Goal: Task Accomplishment & Management: Use online tool/utility

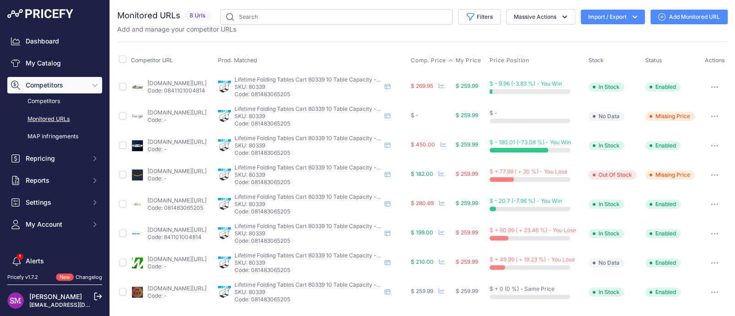
click at [443, 60] on span "Comp. Price" at bounding box center [428, 60] width 35 height 7
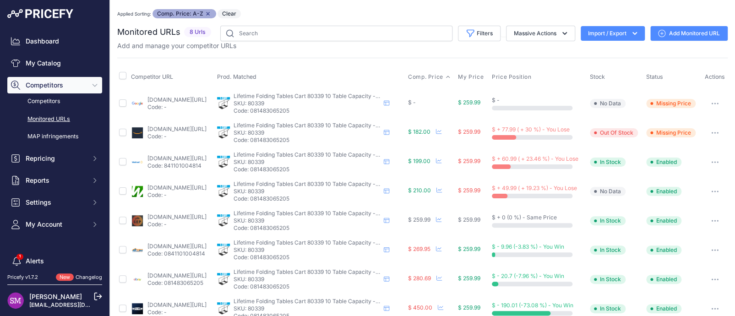
click at [176, 99] on link "google.com/shopping/product/4705551241085652440?prirule_jdsnikfkfjsd=9996" at bounding box center [176, 99] width 59 height 7
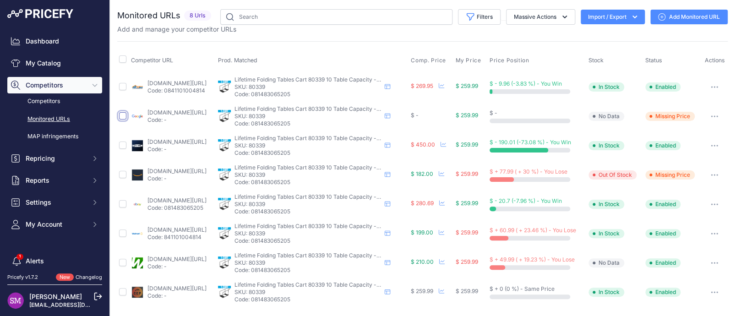
click at [121, 119] on input "checkbox" at bounding box center [122, 115] width 7 height 7
checkbox input "true"
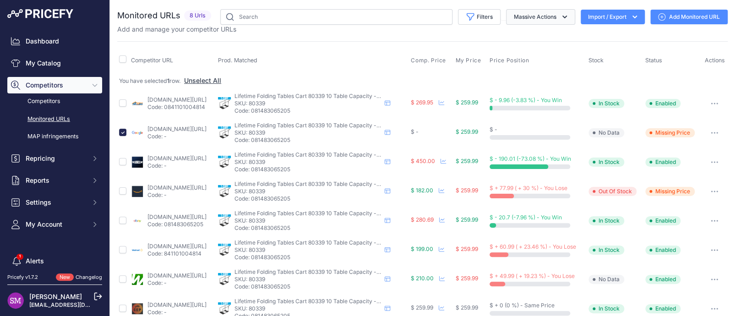
click at [562, 18] on icon "button" at bounding box center [564, 17] width 5 height 3
click at [519, 73] on span "Delete" at bounding box center [518, 71] width 19 height 8
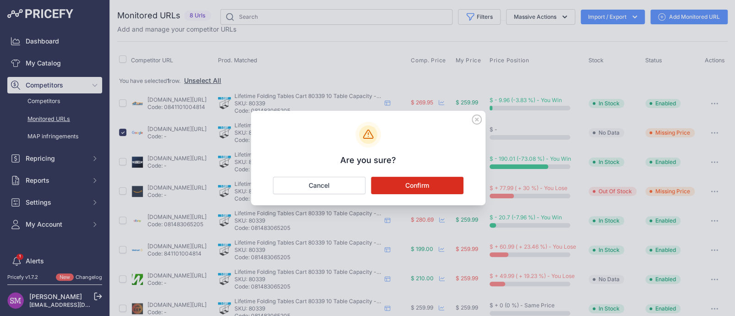
click at [414, 179] on button "Confirm" at bounding box center [417, 185] width 93 height 17
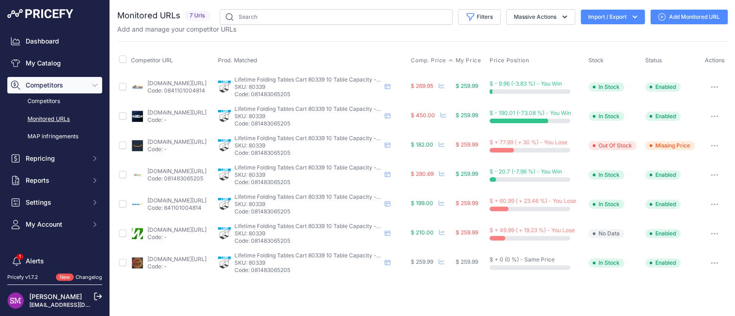
click at [446, 64] on span "Comp. Price" at bounding box center [428, 60] width 35 height 7
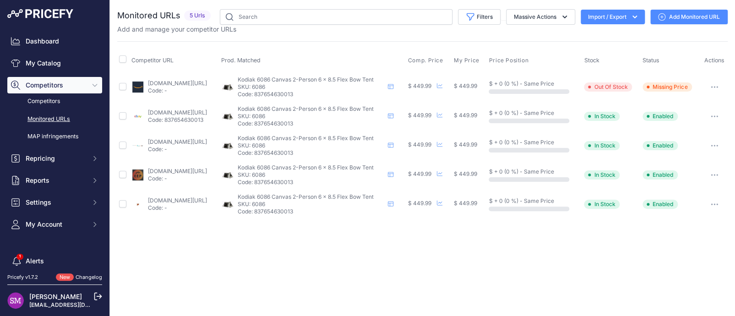
click at [207, 80] on link "amazon.com/gp/product/b011tbmegg?prirule_jdsnikfkfjsd=9996" at bounding box center [177, 83] width 59 height 7
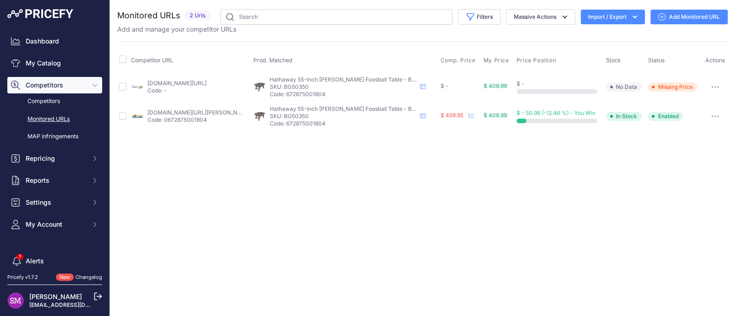
click at [194, 83] on link "[DOMAIN_NAME][URL]" at bounding box center [176, 83] width 59 height 7
click at [713, 87] on button "button" at bounding box center [715, 87] width 18 height 13
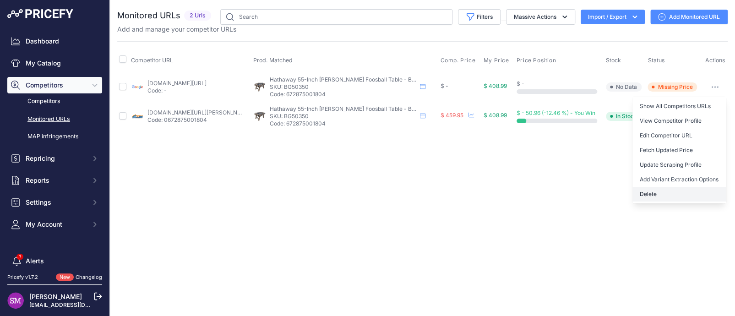
click at [655, 191] on button "Delete" at bounding box center [678, 194] width 93 height 15
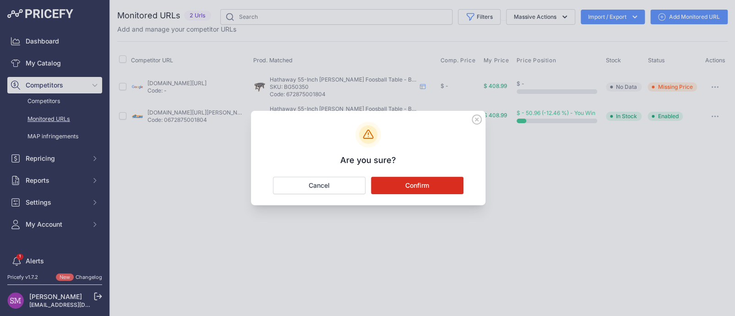
click at [421, 189] on button "Confirm" at bounding box center [417, 185] width 93 height 17
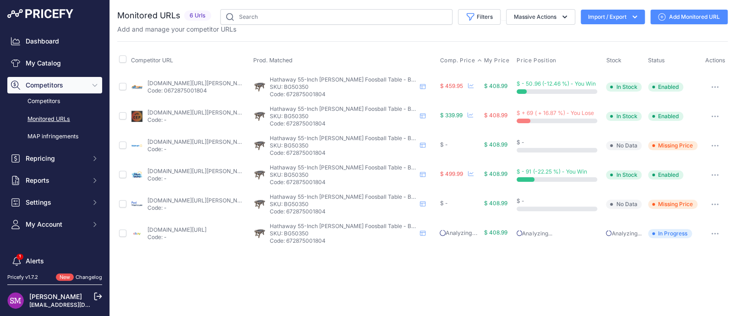
click at [457, 60] on span "Comp. Price" at bounding box center [457, 60] width 35 height 7
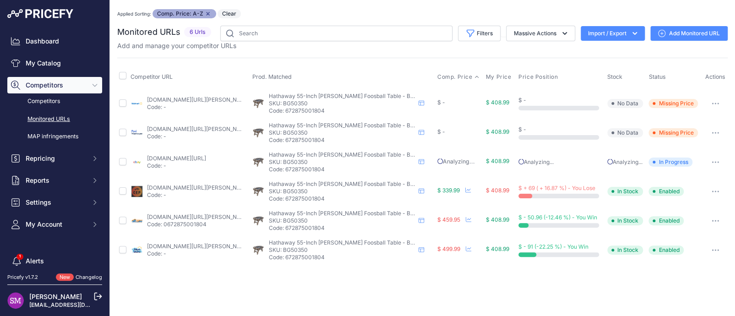
click at [201, 99] on link "walmart.com/ip/hathaway-55-braxton-stand-alone-foosball-table-height-34-5/34079…" at bounding box center [198, 99] width 103 height 7
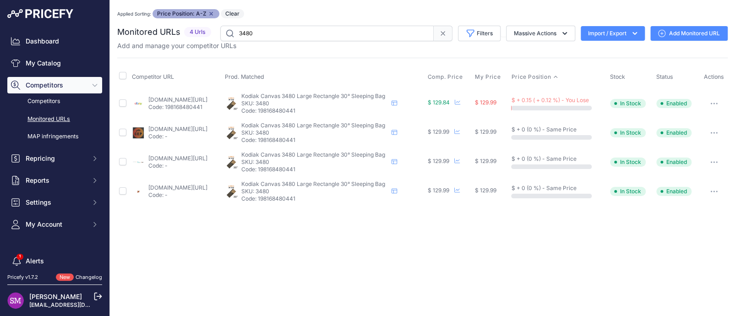
click at [207, 97] on link "ebay.com/itm/186944018105?prirule_jdsnikfkfjsd=9996" at bounding box center [177, 99] width 59 height 7
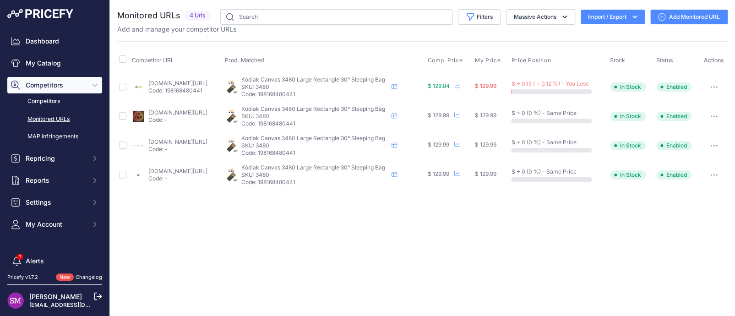
click at [713, 84] on button "button" at bounding box center [714, 87] width 18 height 13
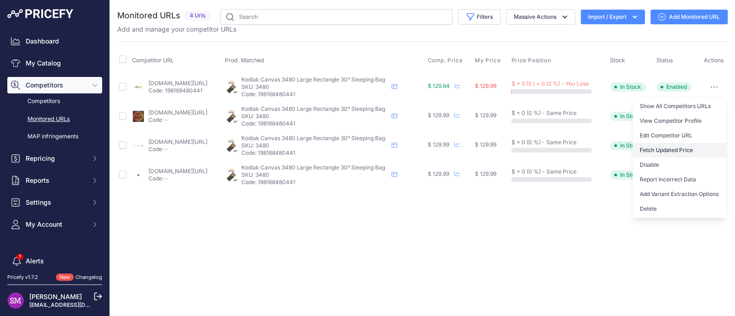
click at [669, 147] on button "Fetch Updated Price" at bounding box center [678, 150] width 93 height 15
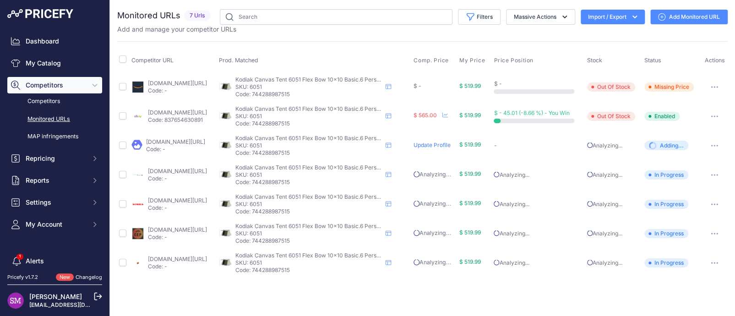
click at [155, 142] on link "[DOMAIN_NAME][URL]" at bounding box center [175, 141] width 59 height 7
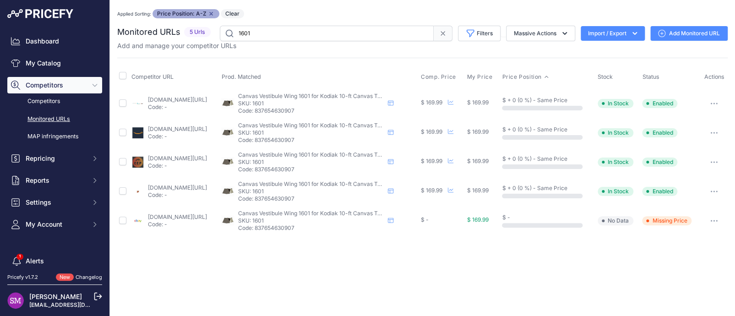
click at [180, 157] on link "competitiveedgeproducts.com/canvas-vestibule-wing-1601-for-kodiak-10-ft-canvas-…" at bounding box center [177, 158] width 59 height 7
